Goal: Transaction & Acquisition: Book appointment/travel/reservation

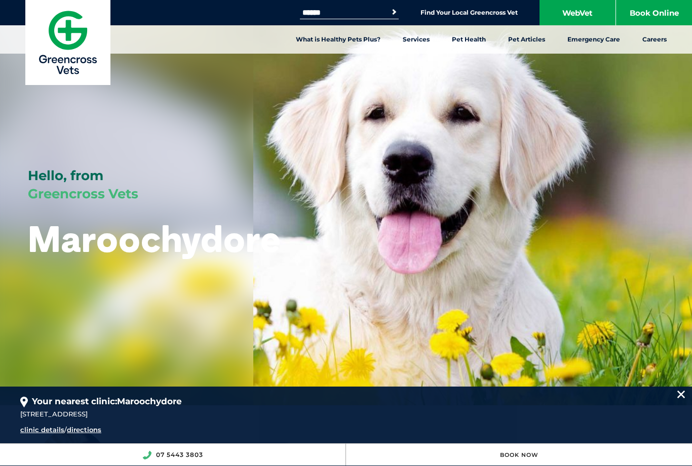
click at [528, 454] on link "Book Now" at bounding box center [519, 455] width 38 height 7
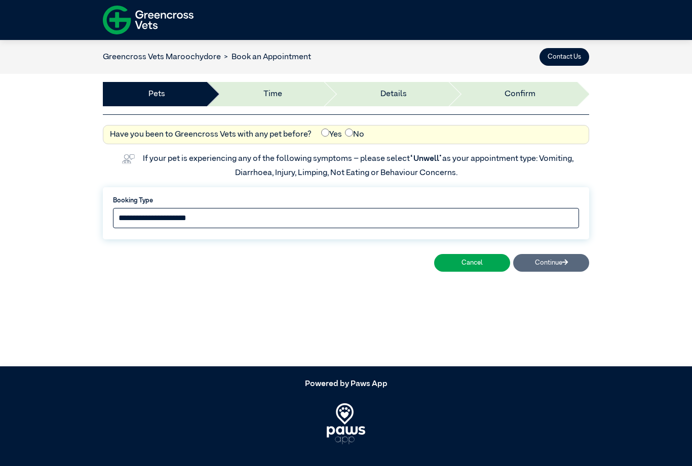
click at [185, 218] on select "**********" at bounding box center [346, 218] width 466 height 20
select select "*****"
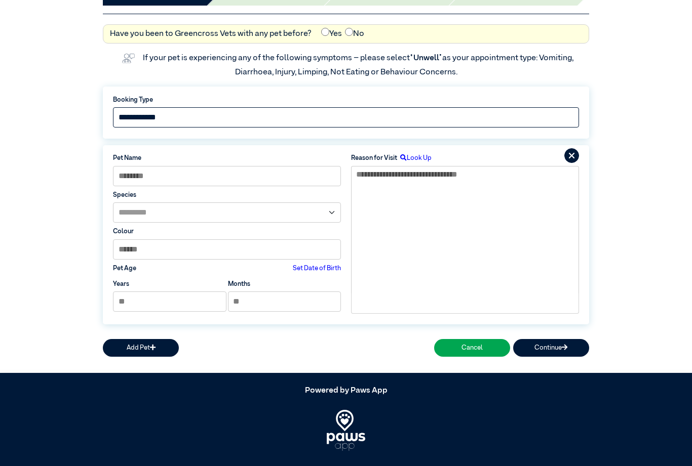
scroll to position [116, 0]
